Goal: Book appointment/travel/reservation

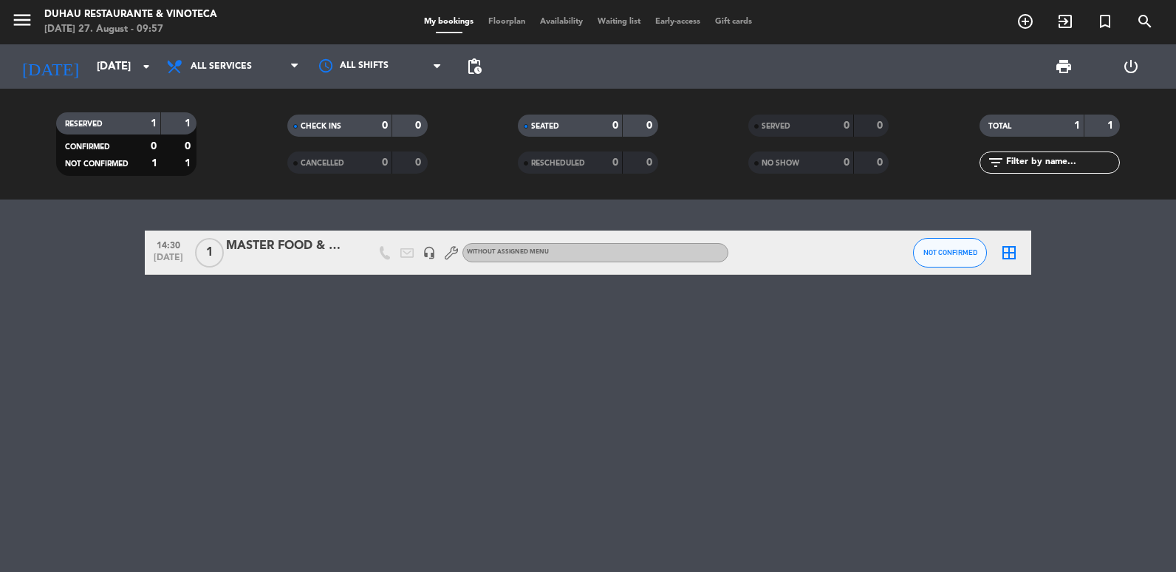
click at [110, 72] on input "[DATE]" at bounding box center [160, 66] width 142 height 27
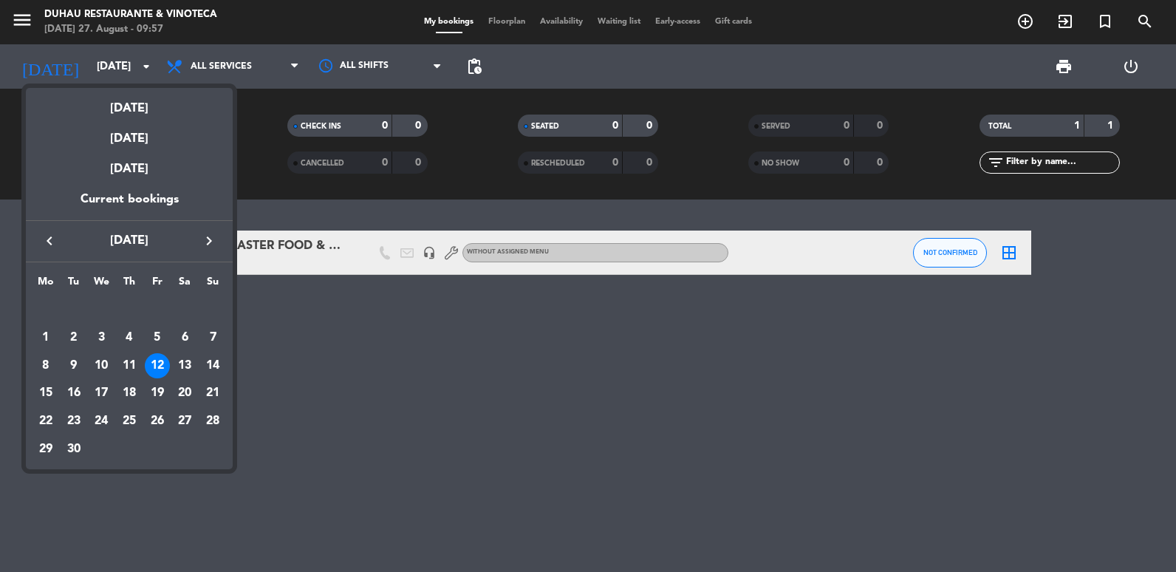
click at [198, 228] on div "keyboard_arrow_left [DATE] keyboard_arrow_right" at bounding box center [129, 240] width 207 height 41
click at [203, 234] on icon "keyboard_arrow_right" at bounding box center [209, 241] width 18 height 18
click at [134, 363] on div "9" at bounding box center [129, 365] width 25 height 25
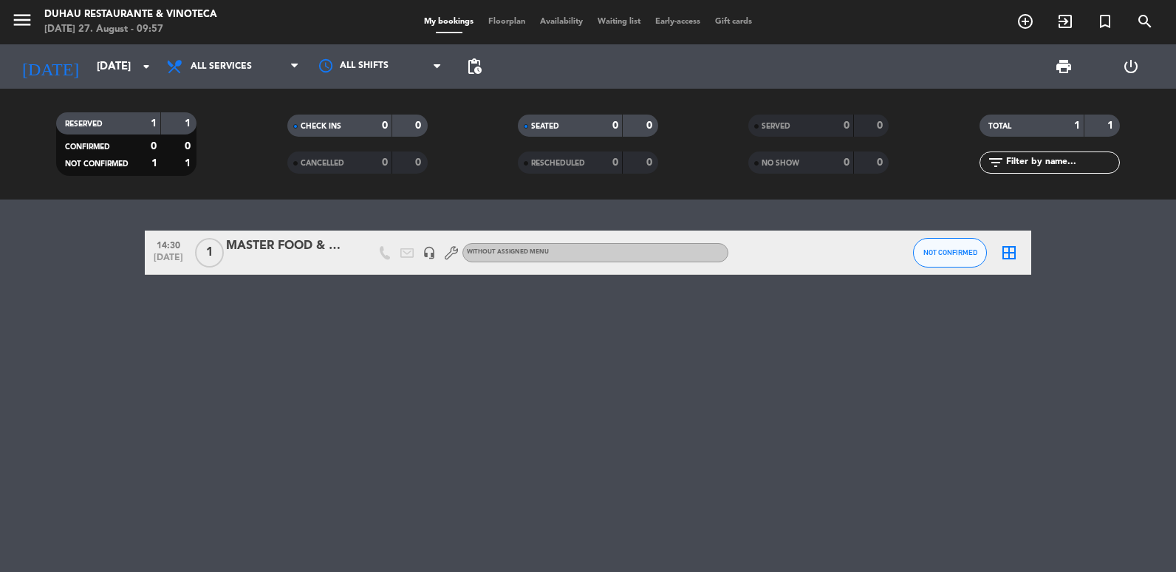
type input "[DATE]"
click at [1020, 21] on icon "add_circle_outline" at bounding box center [1026, 22] width 18 height 18
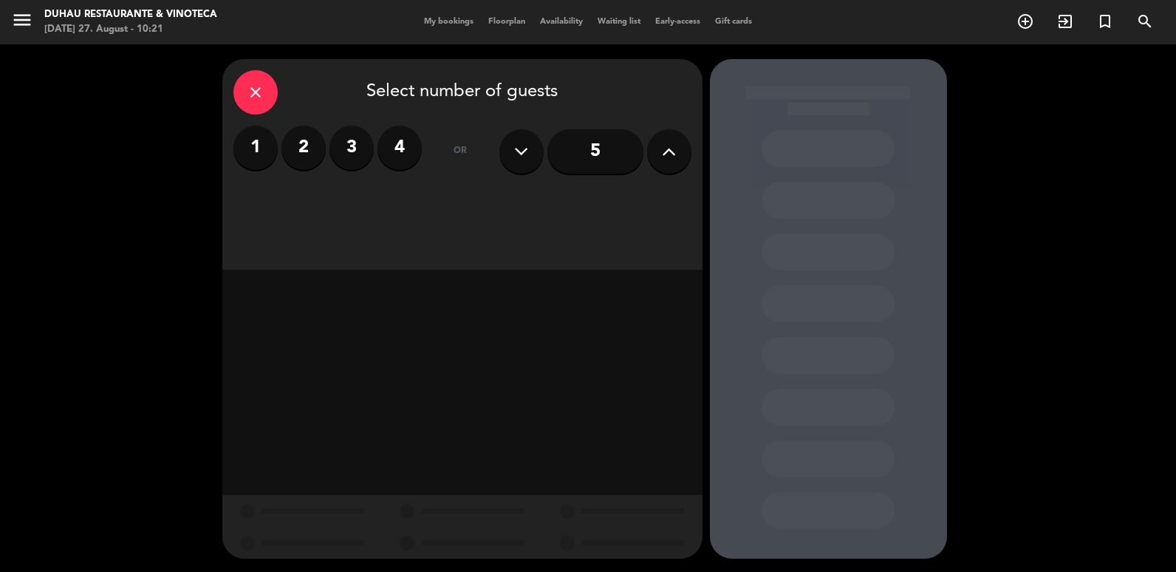
click at [666, 156] on icon at bounding box center [669, 151] width 14 height 22
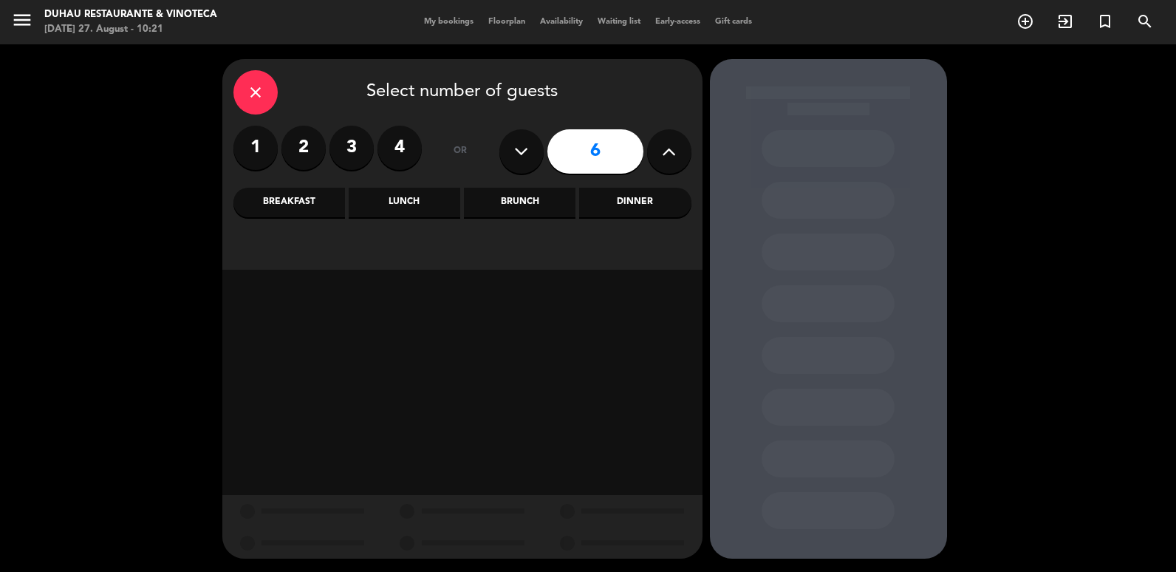
click at [666, 156] on icon at bounding box center [669, 151] width 14 height 22
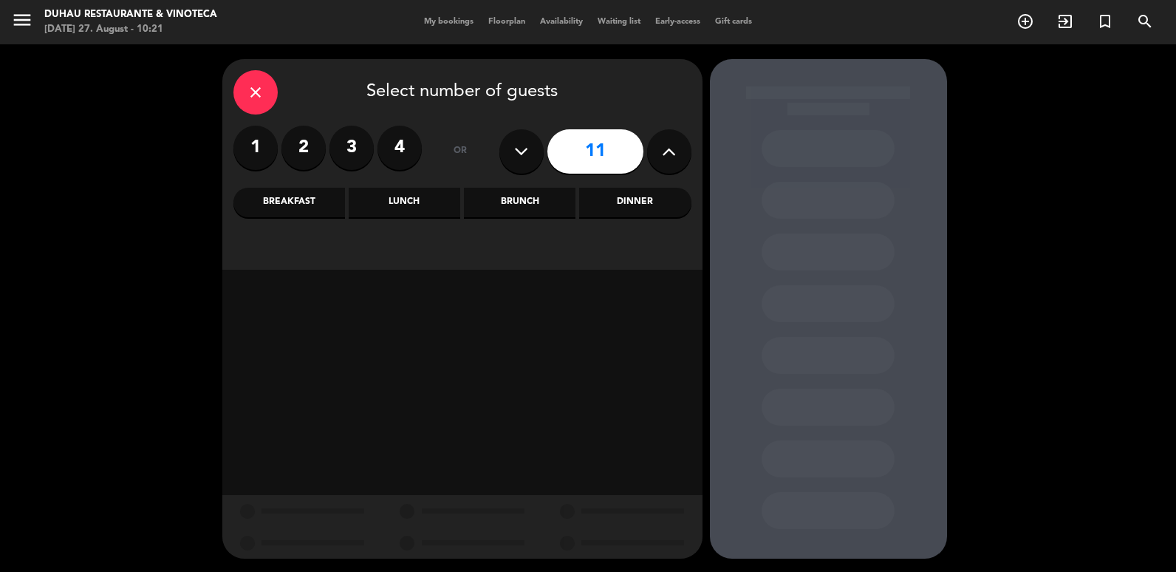
click at [666, 156] on icon at bounding box center [669, 151] width 14 height 22
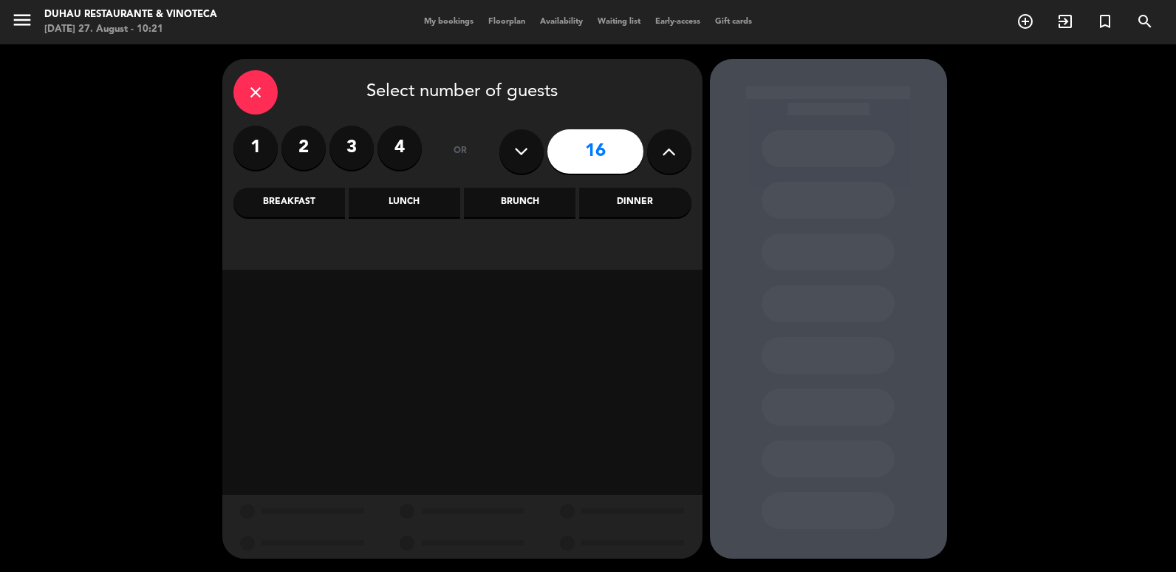
click at [666, 156] on icon at bounding box center [669, 151] width 14 height 22
click at [534, 154] on button at bounding box center [521, 151] width 44 height 44
type input "18"
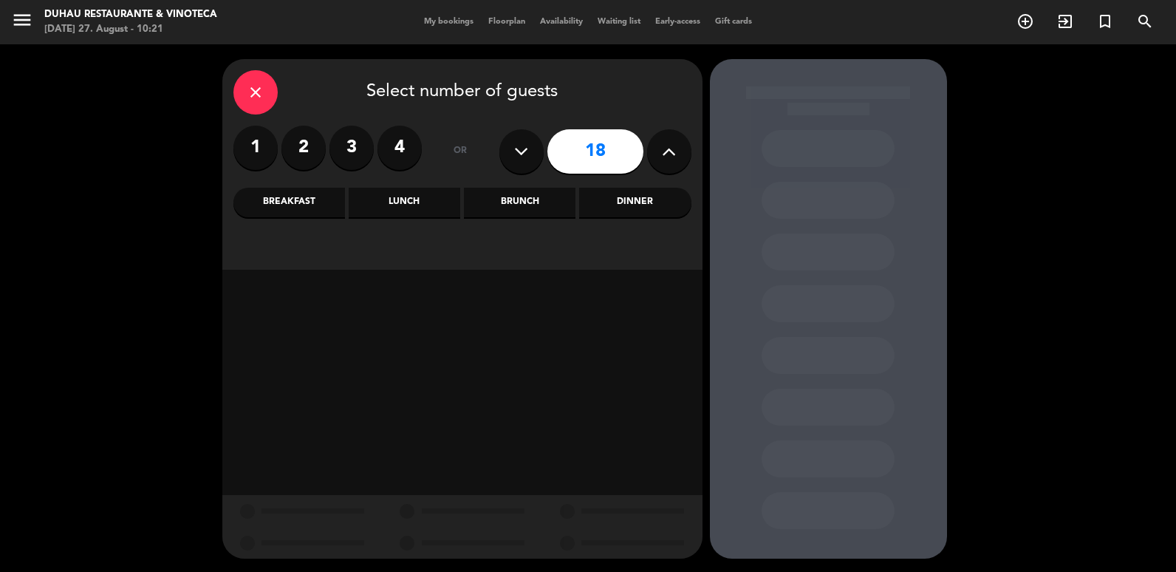
click at [624, 194] on div "Dinner" at bounding box center [635, 203] width 112 height 30
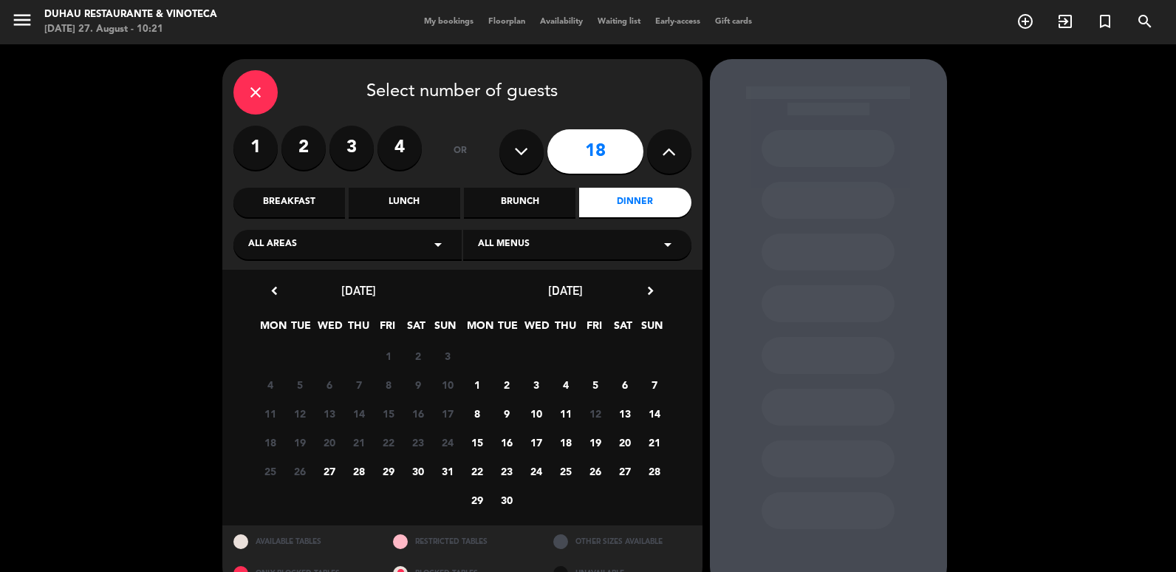
click at [649, 303] on div "[DATE] chevron_right MON TUE WED THU FRI SAT SUN 25 26 27 28 29 30 31 1 2 3 4 5…" at bounding box center [566, 397] width 207 height 233
click at [651, 301] on div "[DATE] chevron_right" at bounding box center [566, 291] width 207 height 20
click at [651, 289] on icon "chevron_right" at bounding box center [651, 291] width 16 height 16
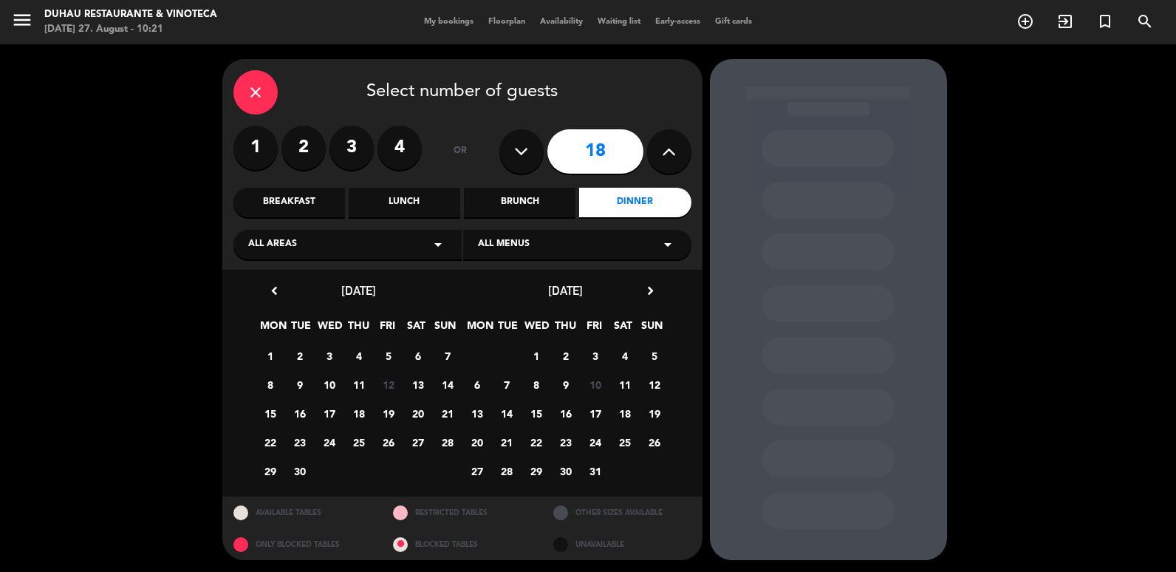
click at [567, 384] on span "9" at bounding box center [565, 384] width 24 height 24
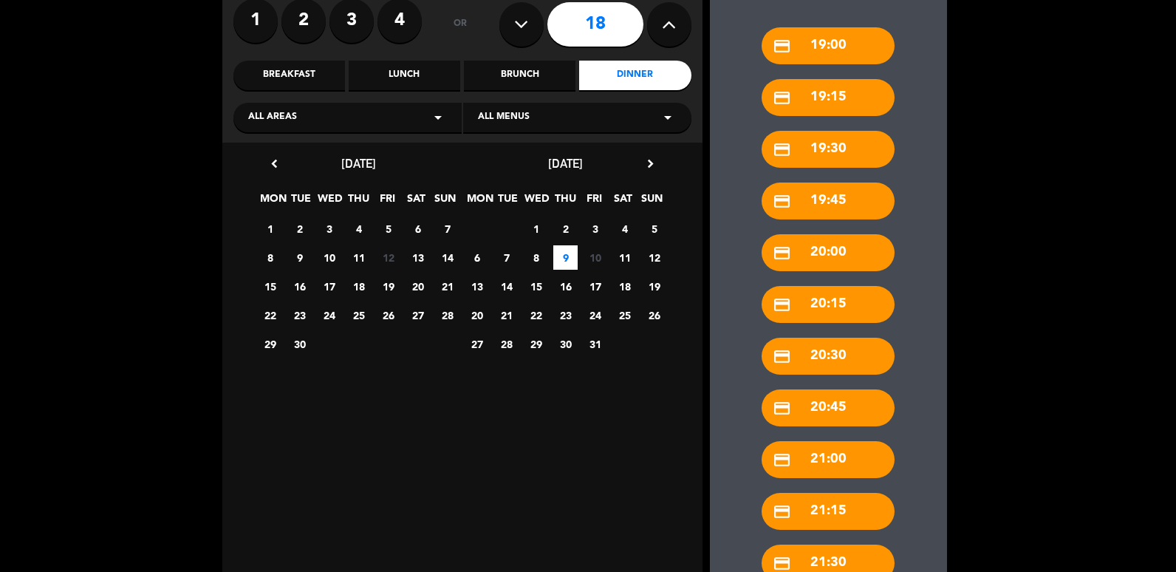
scroll to position [333, 0]
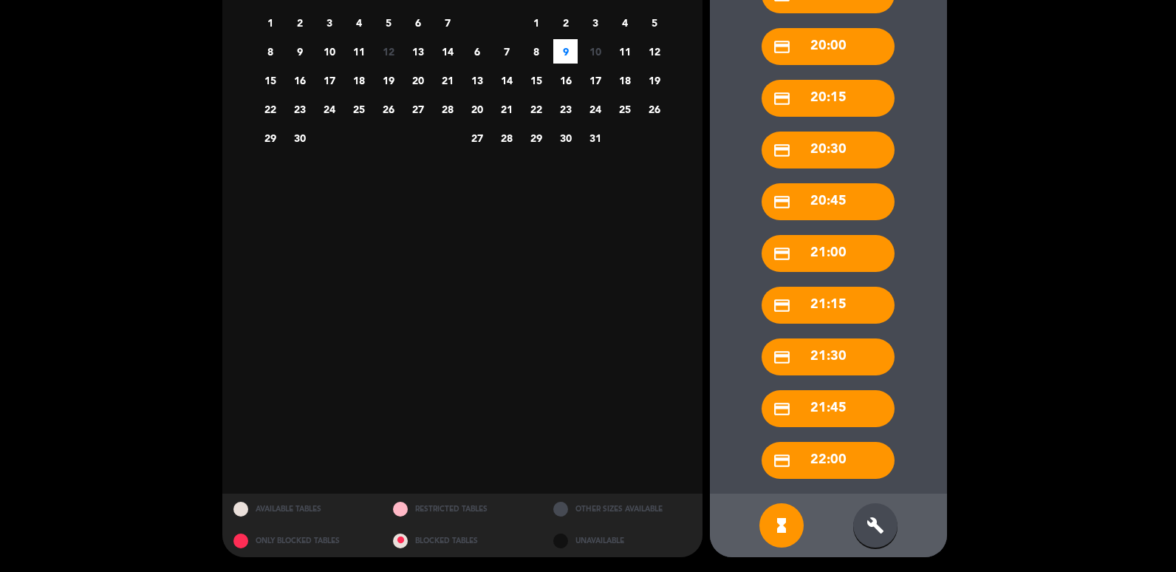
click at [891, 528] on div "build" at bounding box center [875, 525] width 44 height 44
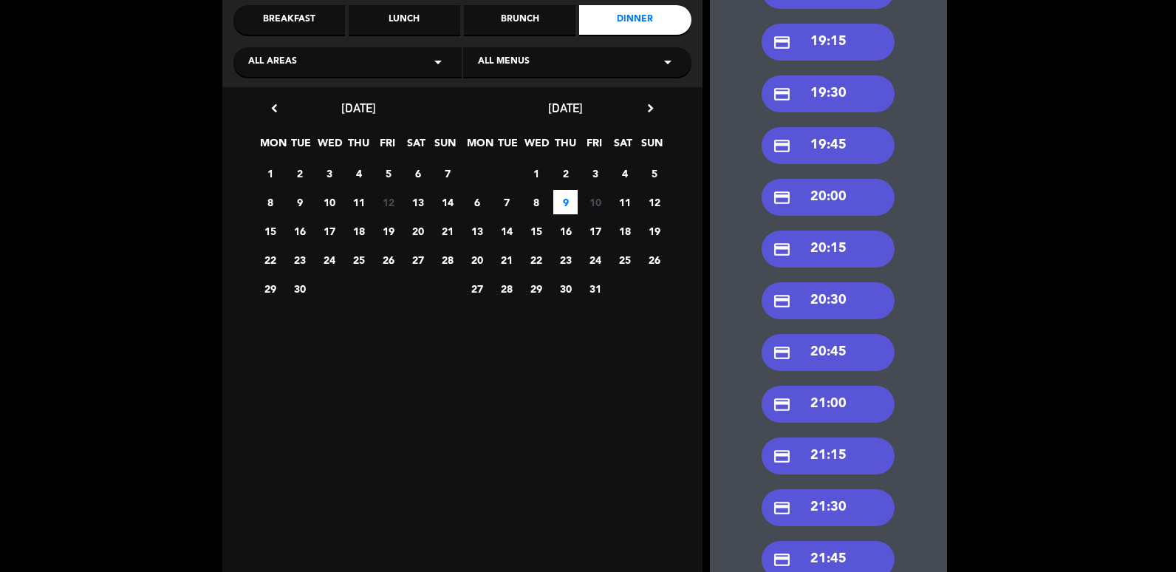
scroll to position [38, 0]
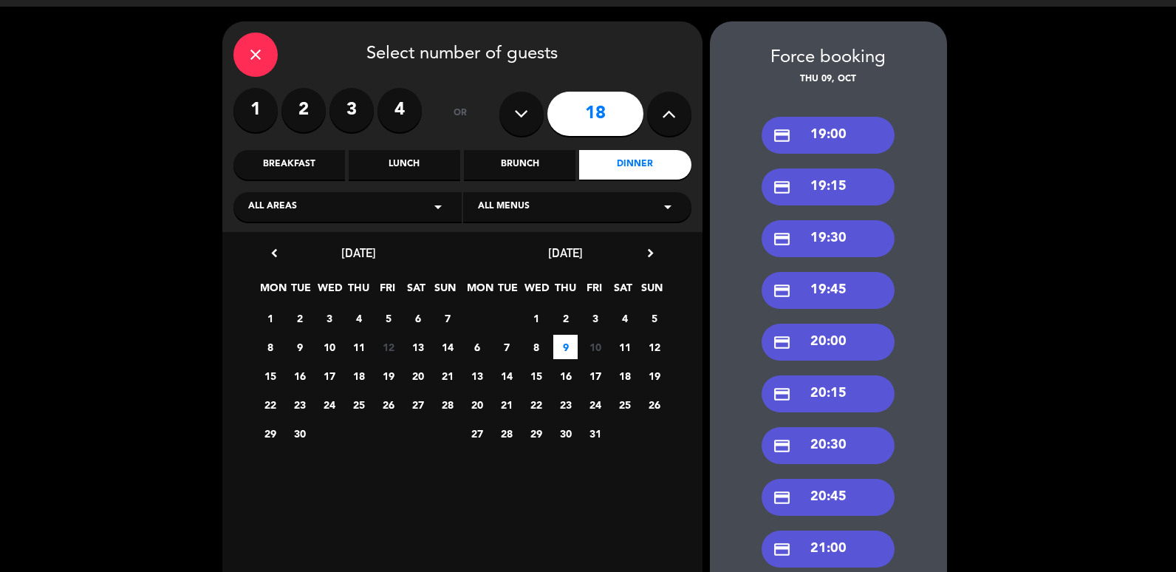
click at [821, 137] on div "credit_card 19:00" at bounding box center [828, 135] width 133 height 37
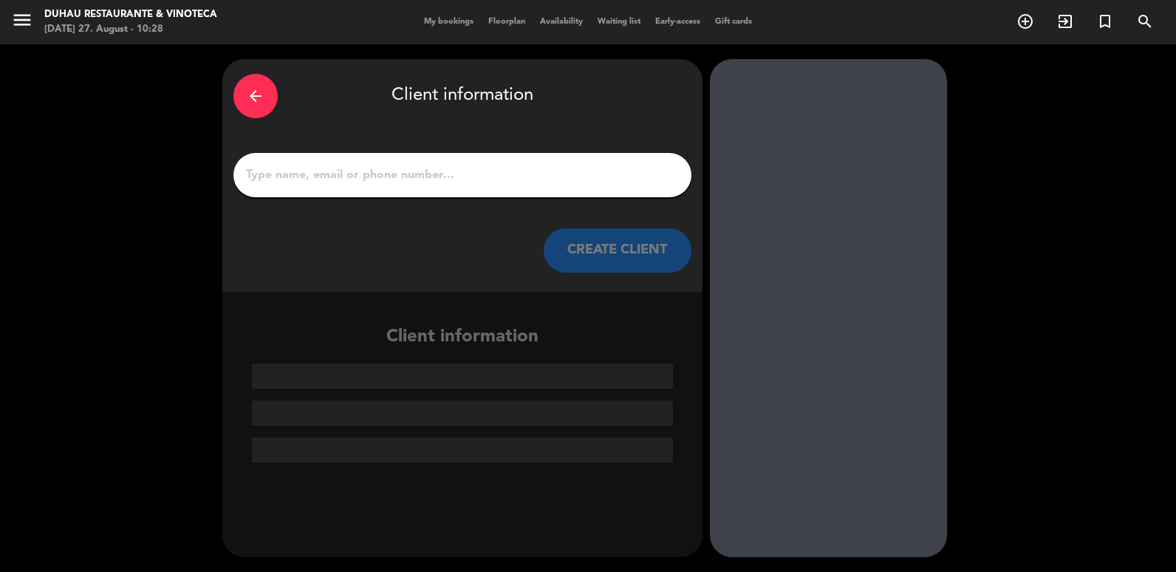
click at [575, 157] on div at bounding box center [462, 175] width 458 height 44
drag, startPoint x: 559, startPoint y: 172, endPoint x: 576, endPoint y: 143, distance: 33.5
click at [559, 172] on input "1" at bounding box center [463, 175] width 436 height 21
click at [525, 183] on input "1" at bounding box center [463, 175] width 436 height 21
click at [525, 177] on input "1" at bounding box center [463, 175] width 436 height 21
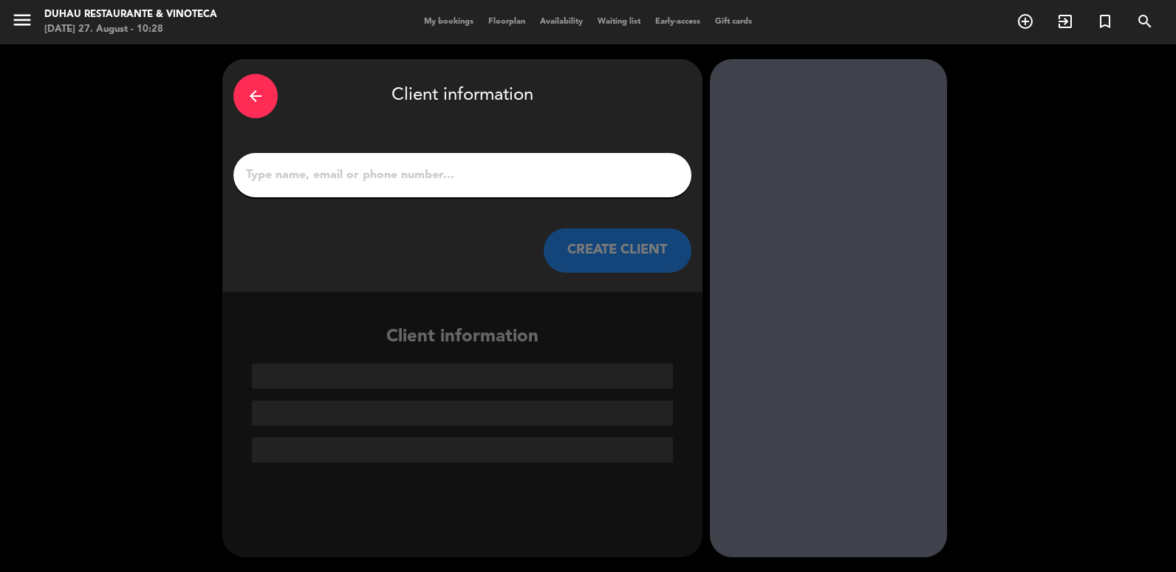
paste input ""[PERSON_NAME]" <[PERSON_NAME][EMAIL_ADDRESS][DOMAIN_NAME]>"
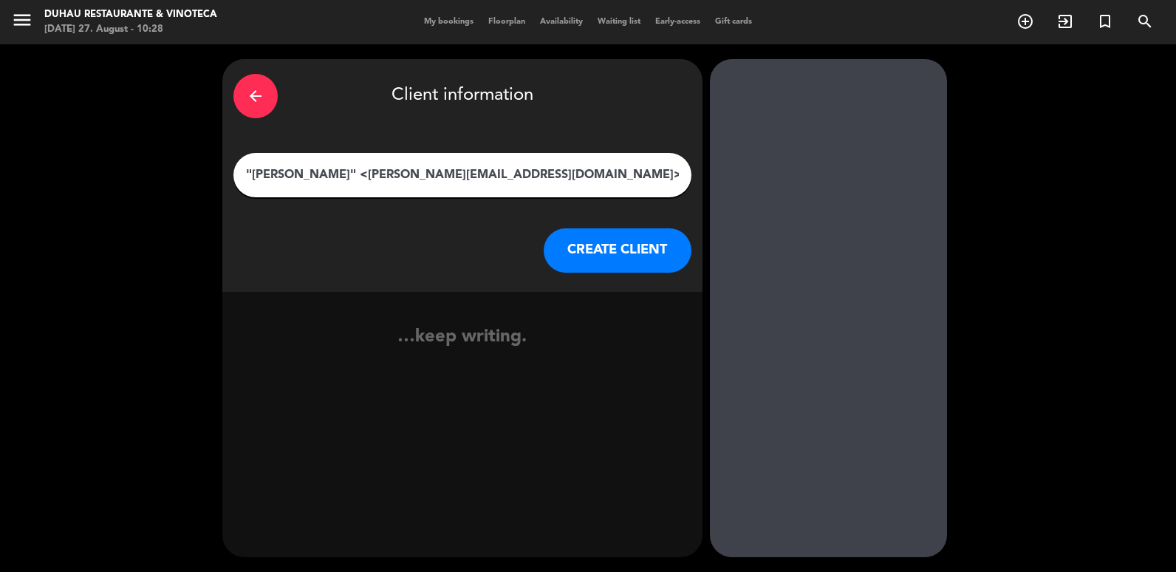
drag, startPoint x: 366, startPoint y: 168, endPoint x: 686, endPoint y: 157, distance: 320.1
click at [699, 151] on div "arrow_back Client information "[PERSON_NAME]" <[PERSON_NAME][EMAIL_ADDRESS][DOM…" at bounding box center [462, 175] width 480 height 233
click at [255, 170] on input ""[PERSON_NAME]" at bounding box center [463, 175] width 436 height 21
type input "[PERSON_NAME]"
click at [572, 229] on button "CREATE CLIENT" at bounding box center [618, 250] width 148 height 44
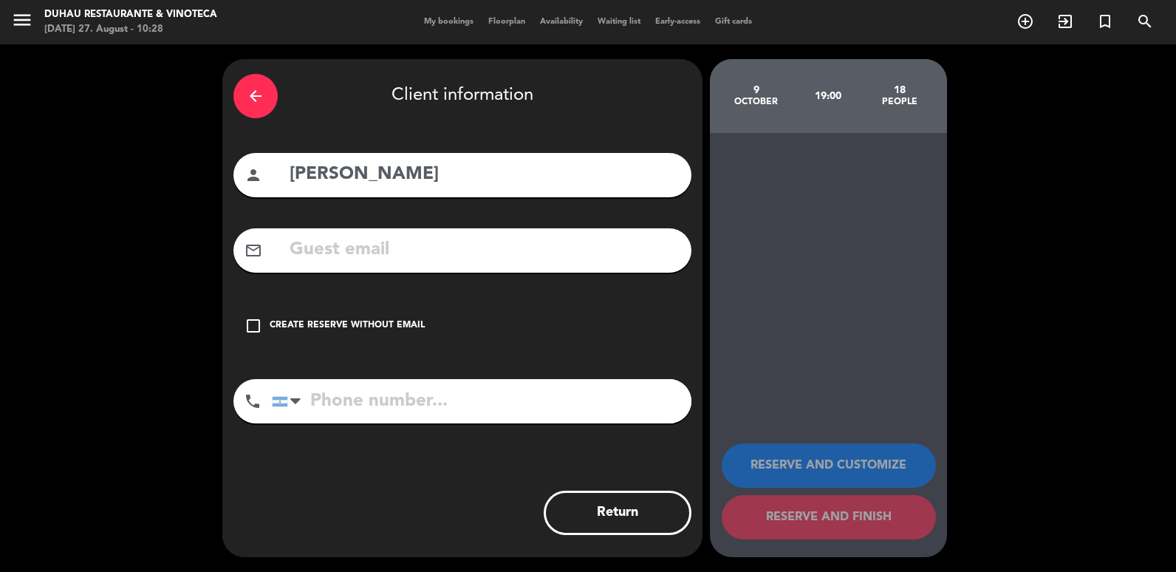
click at [405, 321] on div "Create reserve without email" at bounding box center [347, 325] width 155 height 15
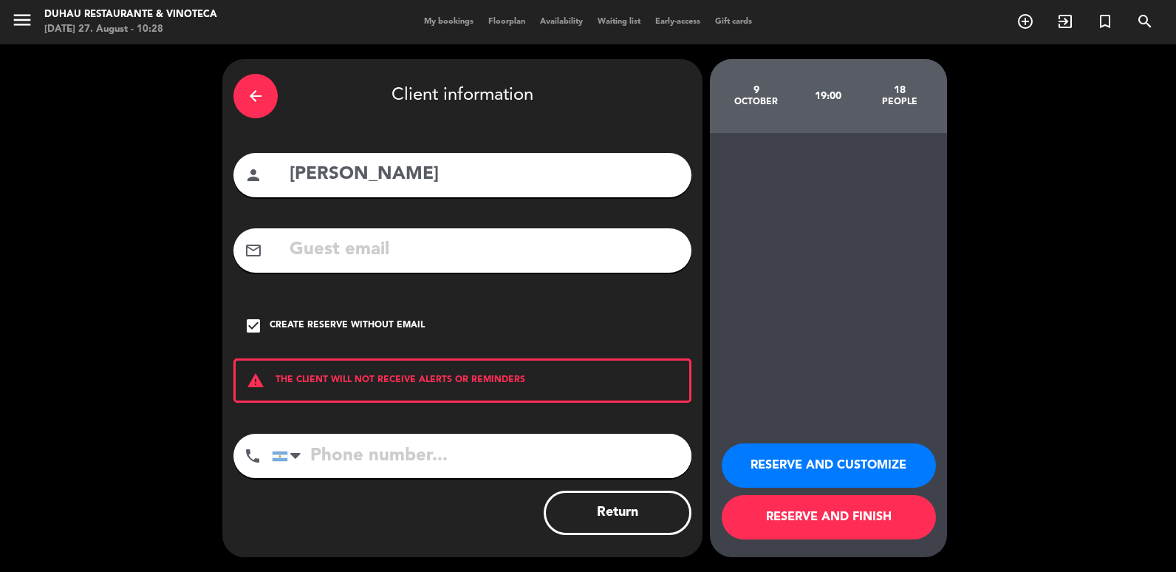
click at [792, 475] on button "RESERVE AND CUSTOMIZE" at bounding box center [829, 465] width 214 height 44
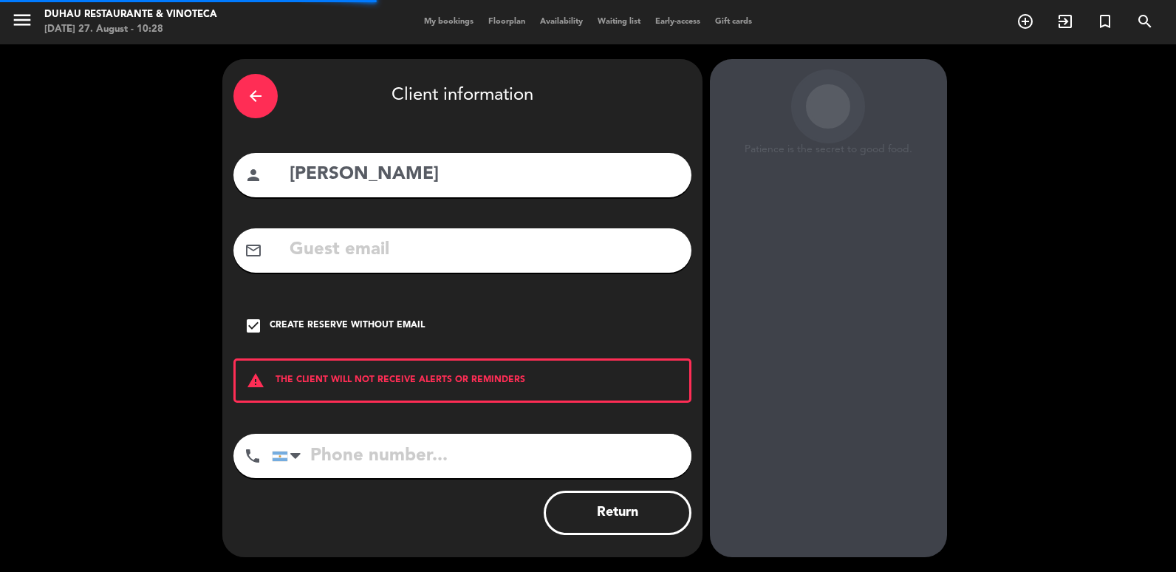
scroll to position [19, 0]
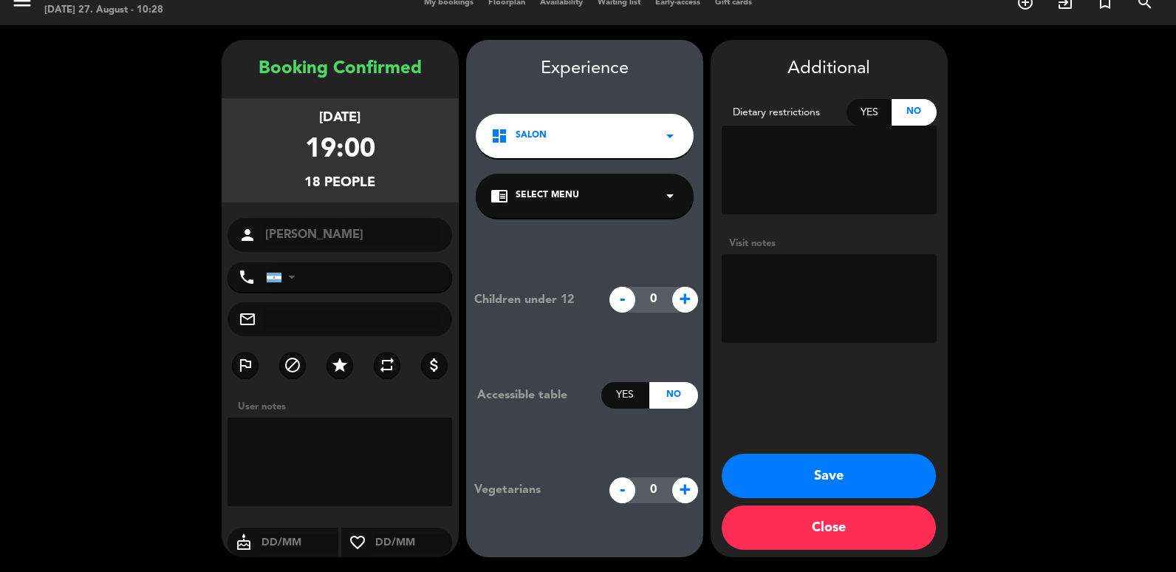
click at [809, 302] on textarea at bounding box center [829, 298] width 215 height 89
paste textarea ""[PERSON_NAME]" <[PERSON_NAME][EMAIL_ADDRESS][DOMAIN_NAME]>"
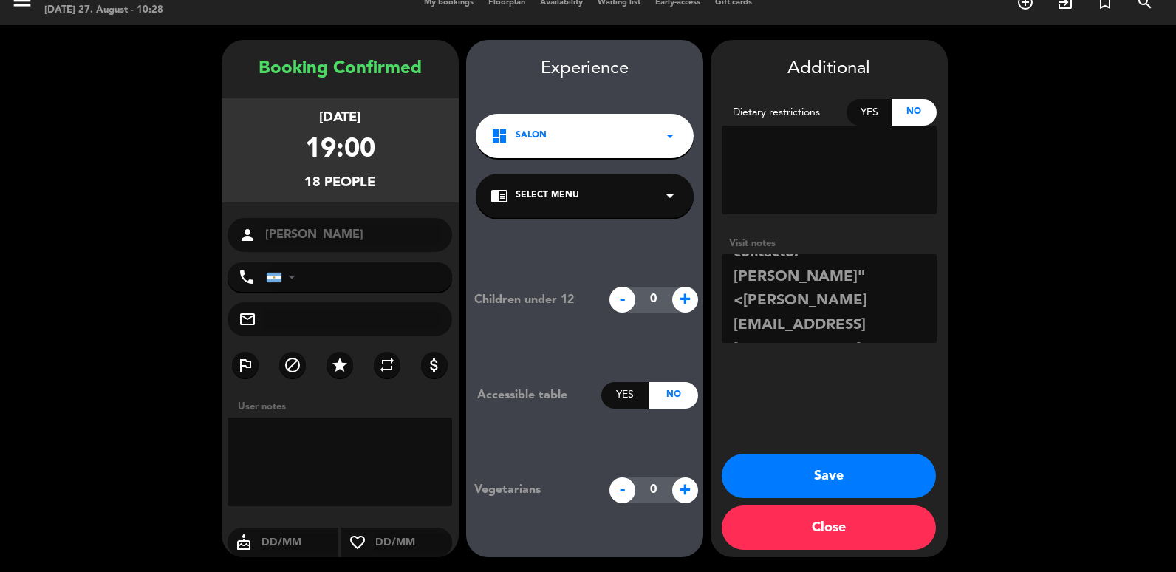
scroll to position [0, 0]
drag, startPoint x: 827, startPoint y: 282, endPoint x: 800, endPoint y: 273, distance: 28.3
click at [800, 273] on textarea at bounding box center [829, 298] width 215 height 89
drag, startPoint x: 800, startPoint y: 273, endPoint x: 813, endPoint y: 299, distance: 29.4
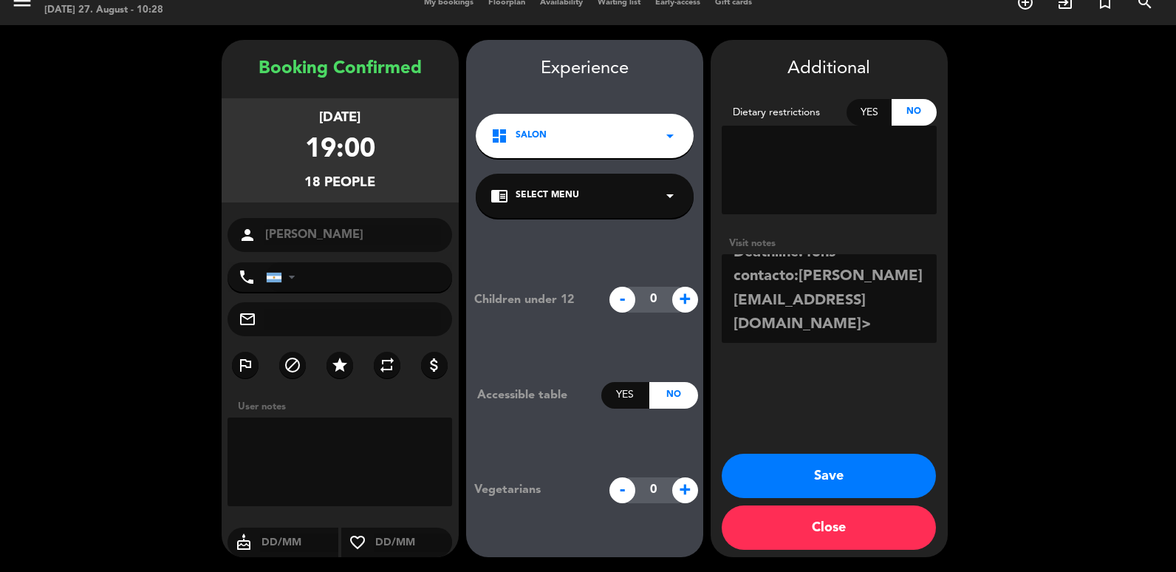
click at [813, 299] on textarea at bounding box center [829, 298] width 215 height 89
type textarea "Estado: tentativo cot enviada:27.08 Deathline:48hs contacto:[PERSON_NAME][EMAIL…"
click at [823, 474] on button "Save" at bounding box center [829, 476] width 214 height 44
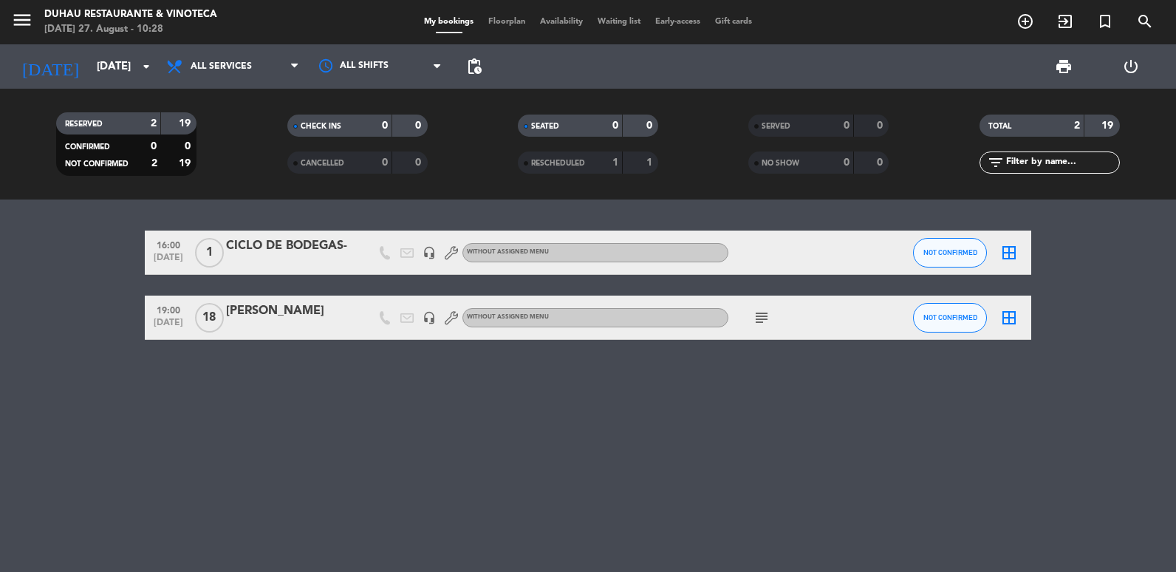
click at [318, 311] on div "[PERSON_NAME]" at bounding box center [289, 310] width 126 height 19
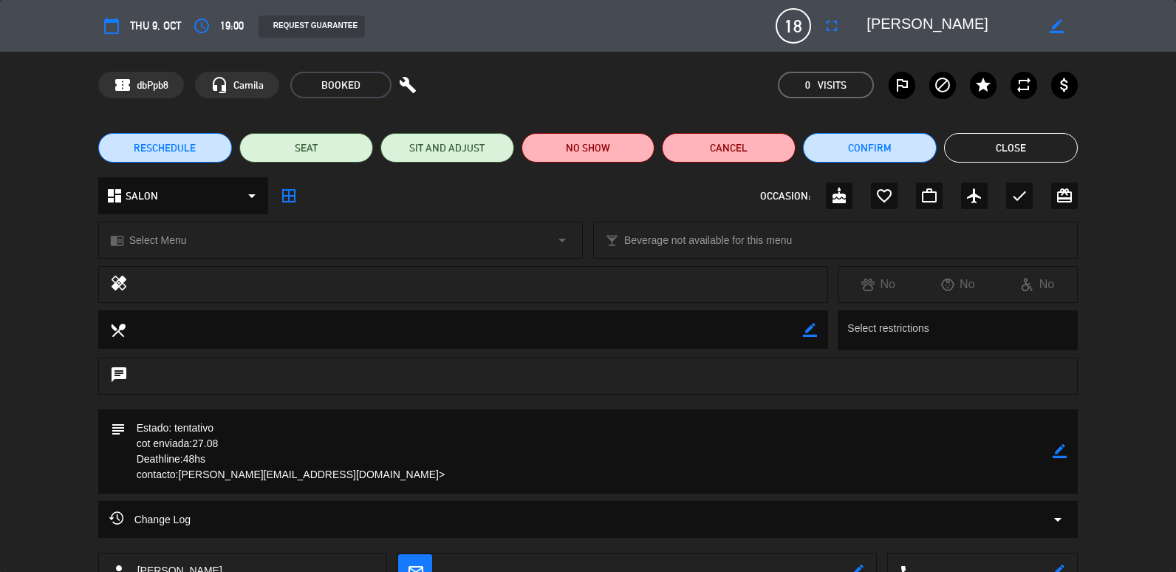
click at [1060, 22] on icon "border_color" at bounding box center [1057, 26] width 14 height 14
click at [863, 23] on div at bounding box center [967, 26] width 222 height 27
click at [870, 20] on textarea at bounding box center [951, 26] width 169 height 27
type textarea "PRIVADO [PERSON_NAME]"
click at [1061, 23] on icon at bounding box center [1057, 26] width 14 height 14
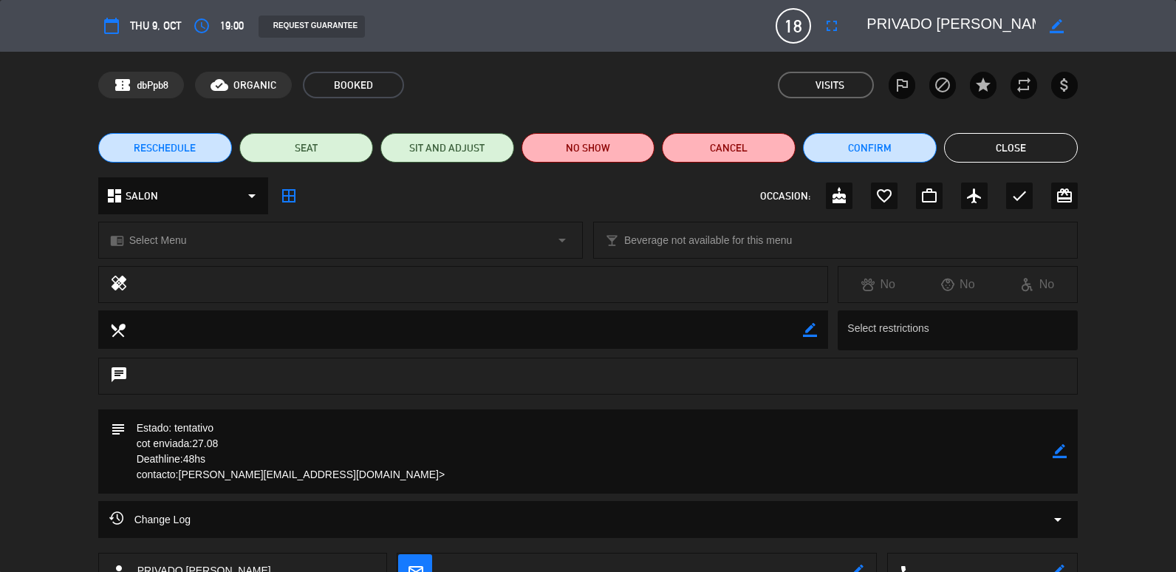
click at [980, 155] on button "Close" at bounding box center [1011, 148] width 134 height 30
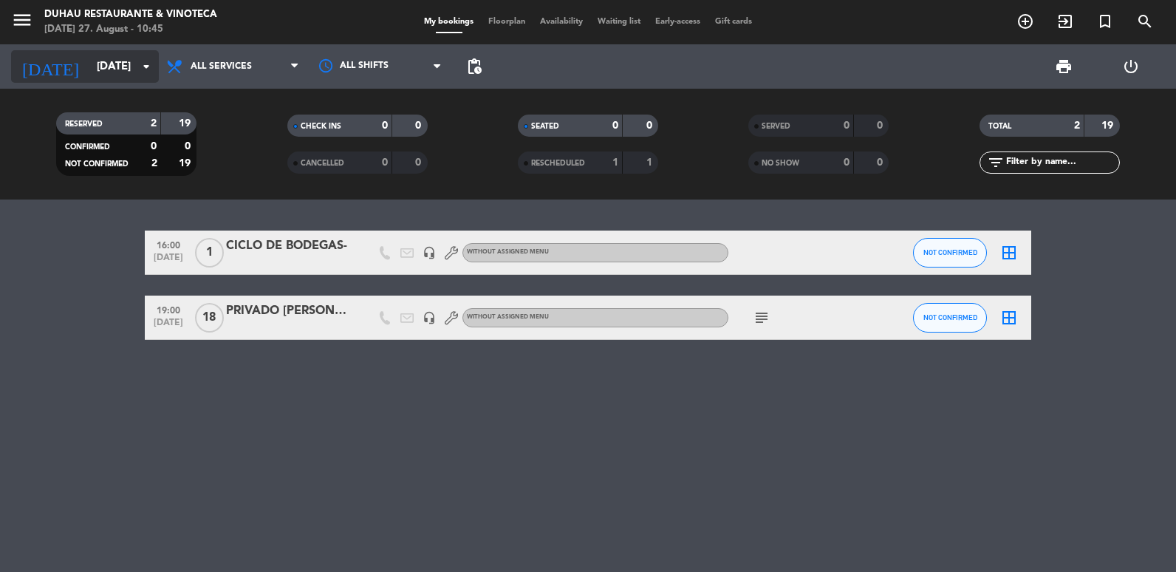
click at [138, 64] on icon "arrow_drop_down" at bounding box center [146, 67] width 18 height 18
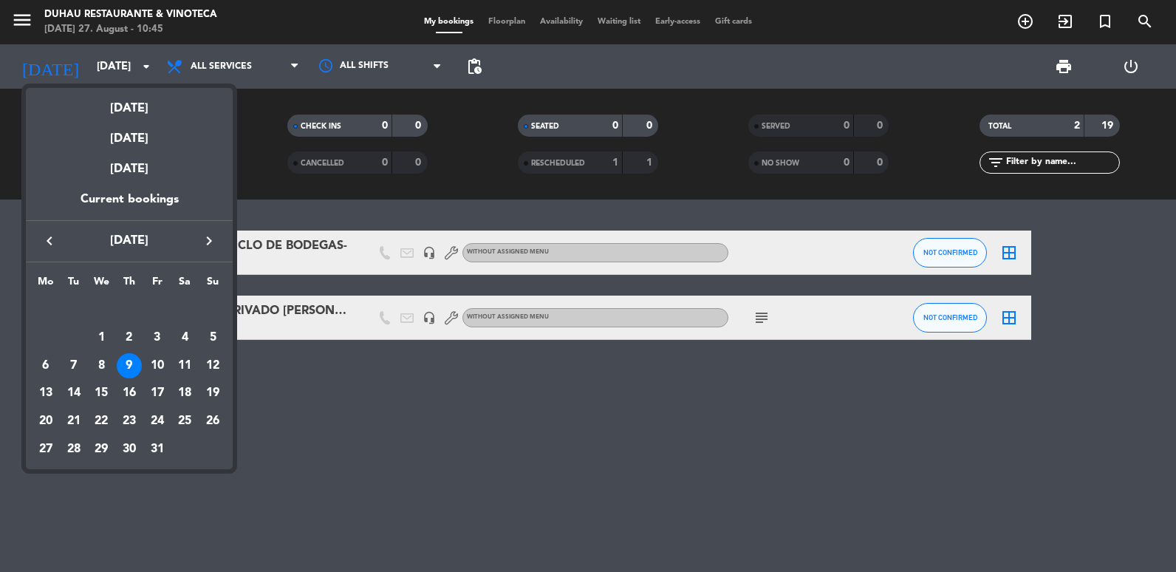
click at [208, 239] on icon "keyboard_arrow_right" at bounding box center [209, 241] width 18 height 18
click at [50, 237] on icon "keyboard_arrow_left" at bounding box center [50, 241] width 18 height 18
click at [182, 339] on div "6" at bounding box center [184, 337] width 25 height 25
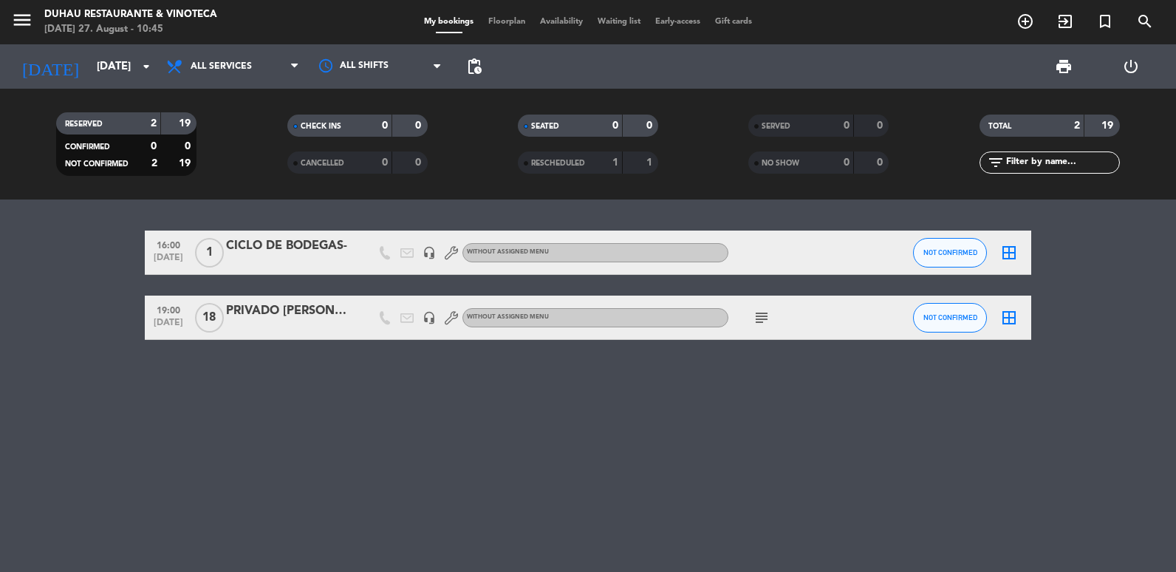
type input "[DATE]"
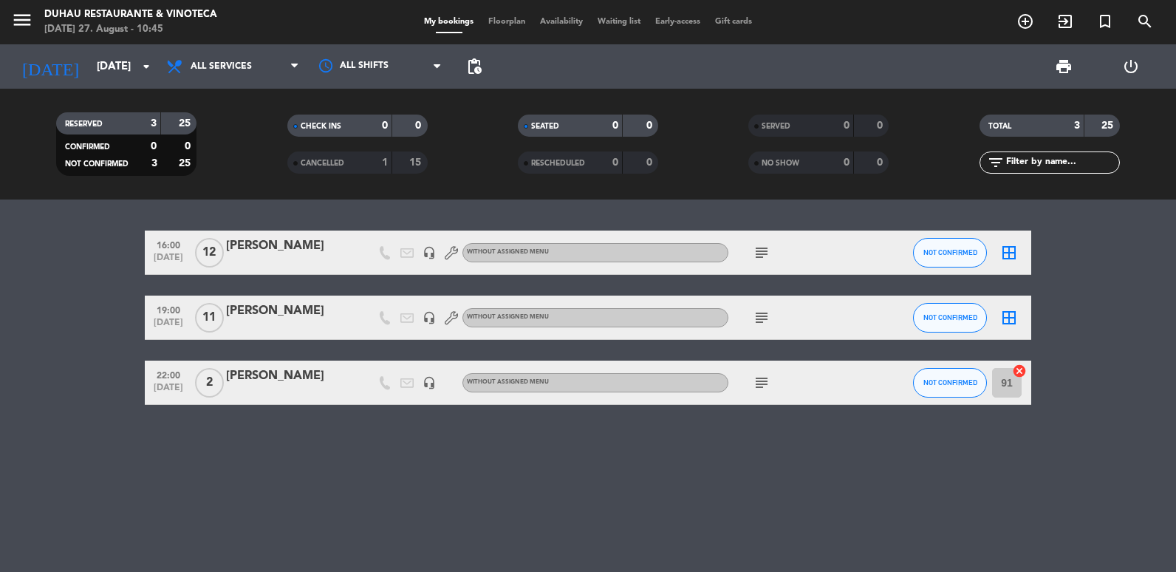
click at [305, 321] on div at bounding box center [289, 327] width 126 height 12
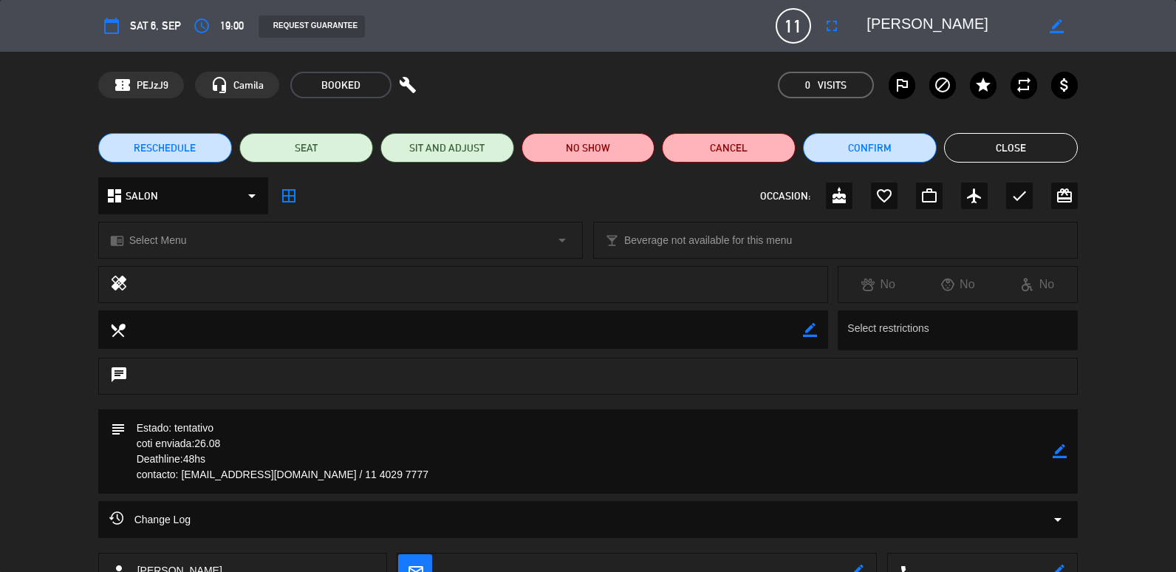
click at [1059, 447] on icon "border_color" at bounding box center [1060, 451] width 14 height 14
drag, startPoint x: 181, startPoint y: 472, endPoint x: 339, endPoint y: 472, distance: 158.1
click at [339, 472] on textarea at bounding box center [590, 451] width 928 height 84
paste textarea "Loremips Dolo. Sitametc, ¡Adipisc elits Doeiu Temporincid & Utlabore! Etdolorem…"
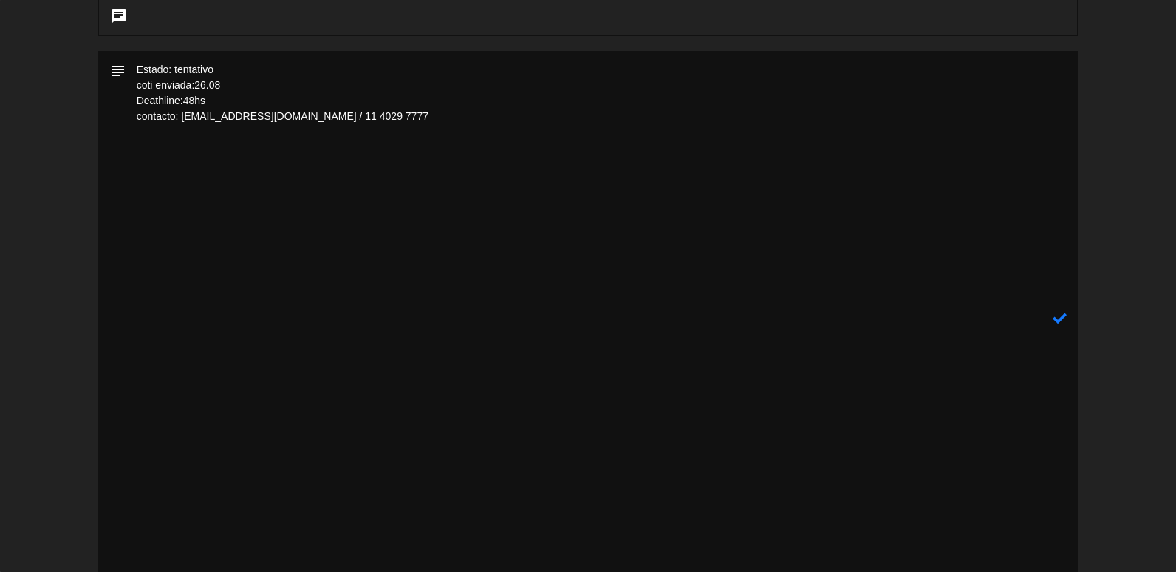
scroll to position [107, 0]
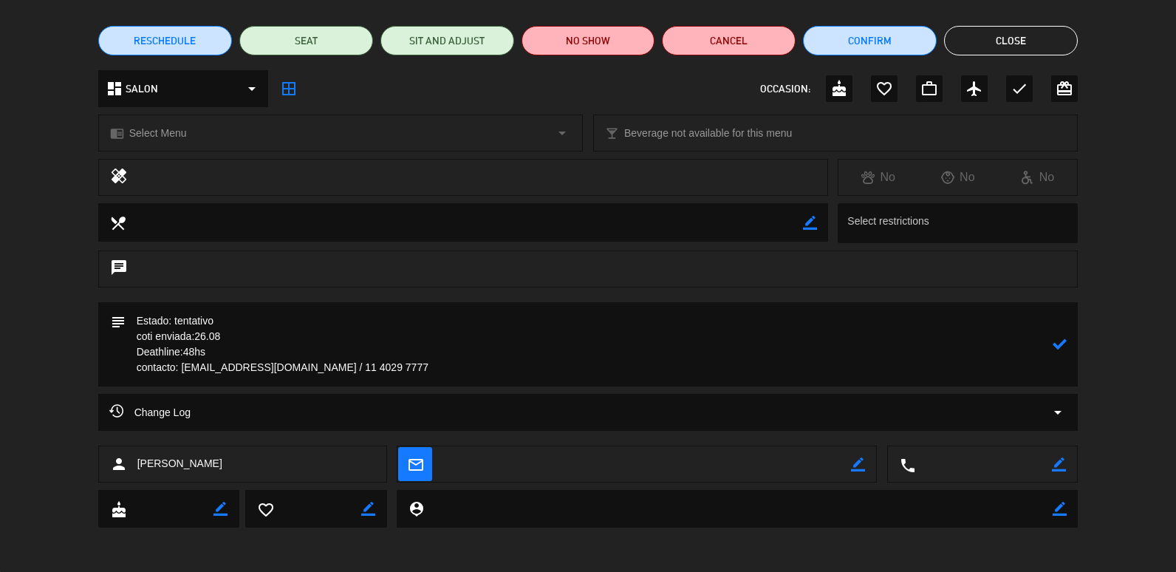
paste textarea ""[EMAIL_ADDRESS][DOMAIN_NAME]" <[EMAIL_ADDRESS][DOMAIN_NAME]>"
drag, startPoint x: 514, startPoint y: 365, endPoint x: 344, endPoint y: 370, distance: 170.0
click at [344, 370] on textarea at bounding box center [590, 344] width 928 height 84
type textarea "Estado: tentativo coti enviada:26.08 Deathline:48hs contacto: "[EMAIL_ADDRESS][…"
click at [1065, 341] on icon at bounding box center [1060, 344] width 14 height 14
